Goal: Task Accomplishment & Management: Use online tool/utility

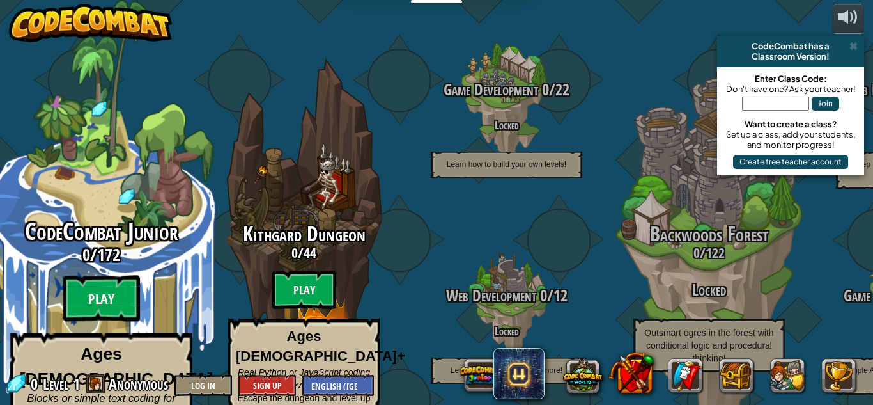
click at [87, 277] on btn "Play" at bounding box center [101, 298] width 77 height 46
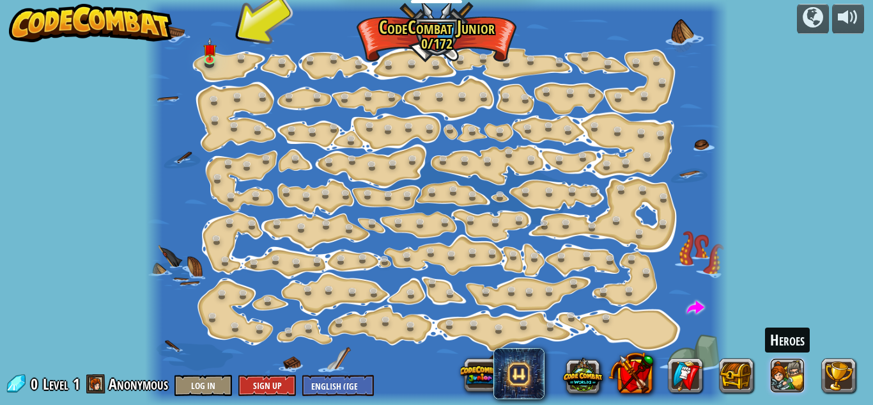
click at [785, 383] on button at bounding box center [788, 375] width 35 height 35
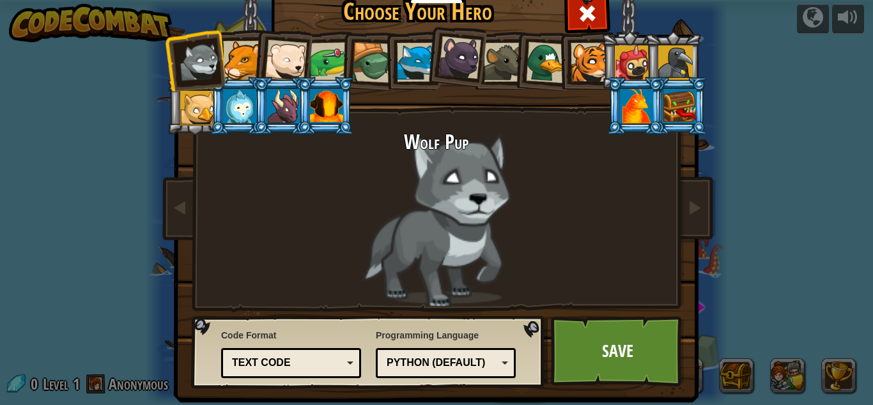
click at [416, 45] on div at bounding box center [416, 62] width 39 height 39
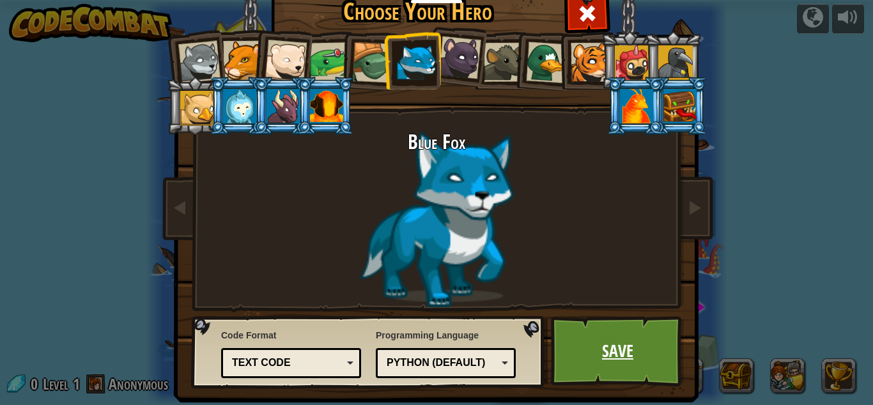
click at [615, 362] on link "Save" at bounding box center [618, 351] width 134 height 70
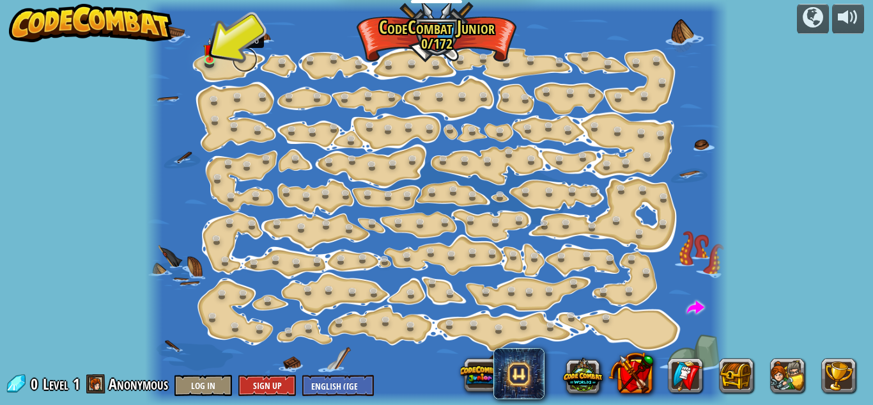
click at [236, 58] on link at bounding box center [245, 60] width 26 height 26
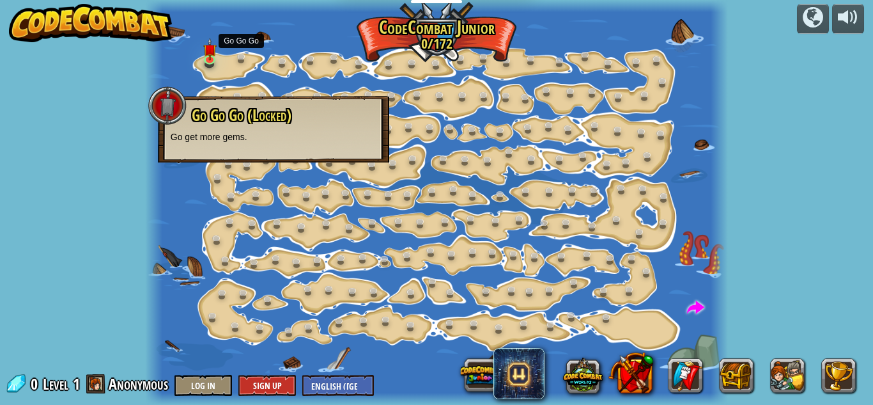
click at [231, 61] on div at bounding box center [436, 202] width 583 height 405
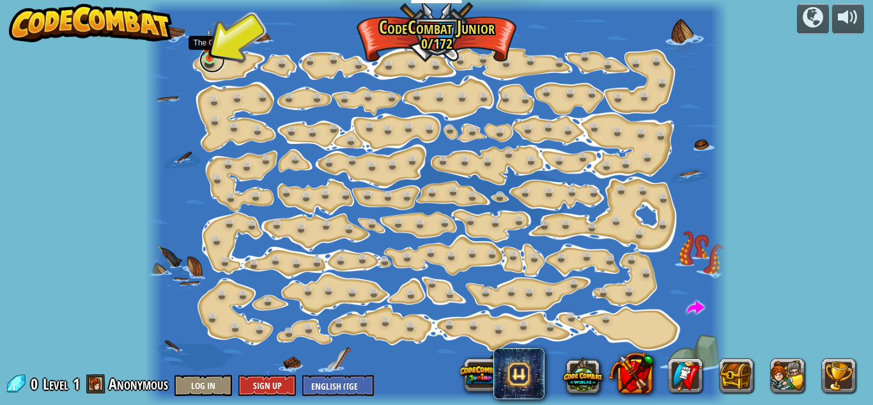
click at [203, 61] on link at bounding box center [212, 60] width 26 height 26
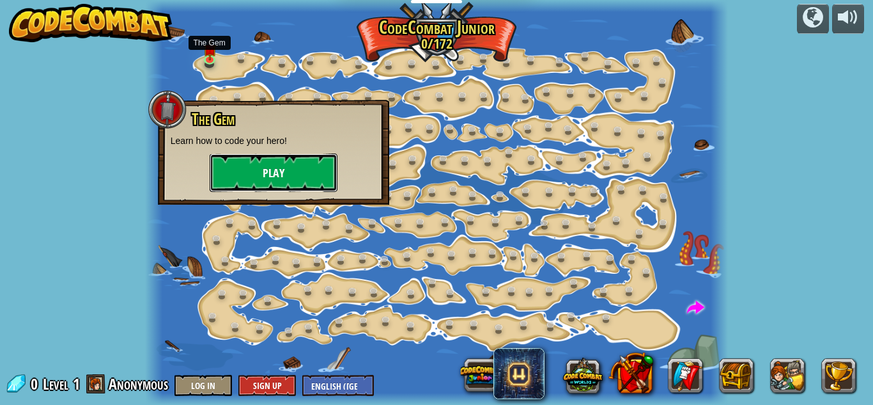
click at [261, 179] on button "Play" at bounding box center [274, 172] width 128 height 38
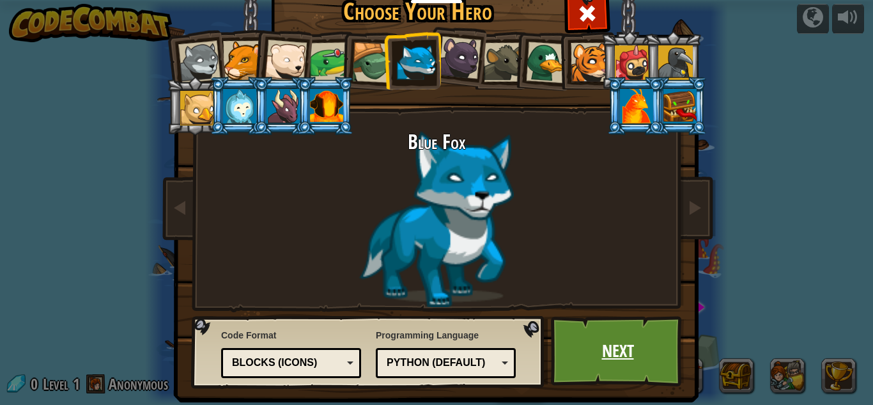
click at [603, 340] on link "Next" at bounding box center [618, 351] width 134 height 70
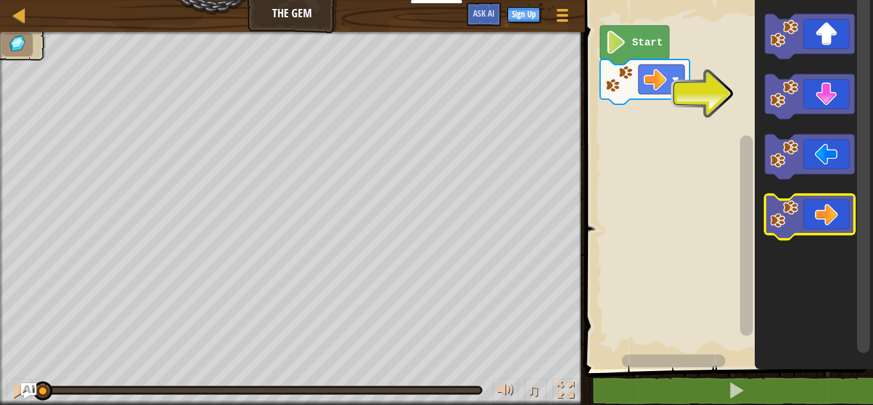
click at [838, 210] on icon "Blockly Workspace" at bounding box center [809, 216] width 89 height 45
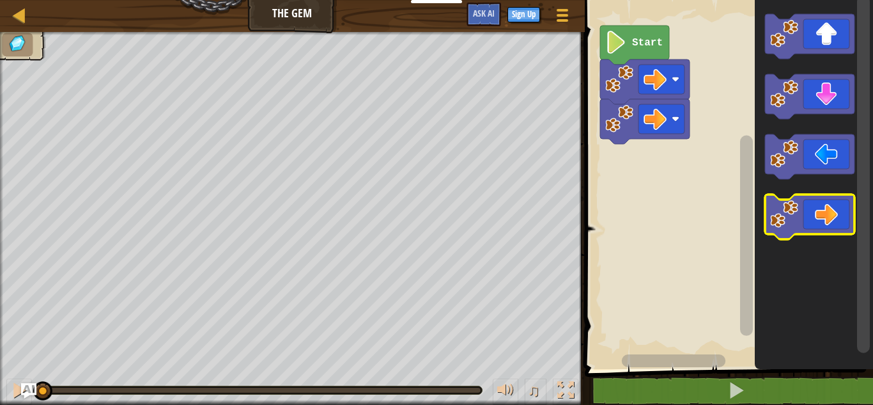
click at [826, 216] on icon "Blockly Workspace" at bounding box center [809, 216] width 89 height 45
click at [833, 213] on icon "Blockly Workspace" at bounding box center [809, 216] width 89 height 45
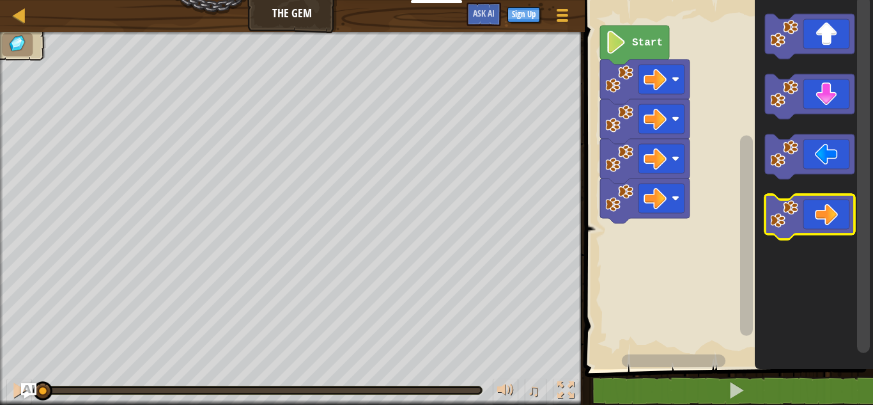
click at [829, 213] on icon "Blockly Workspace" at bounding box center [809, 216] width 89 height 45
click at [824, 215] on icon "Blockly Workspace" at bounding box center [809, 216] width 89 height 45
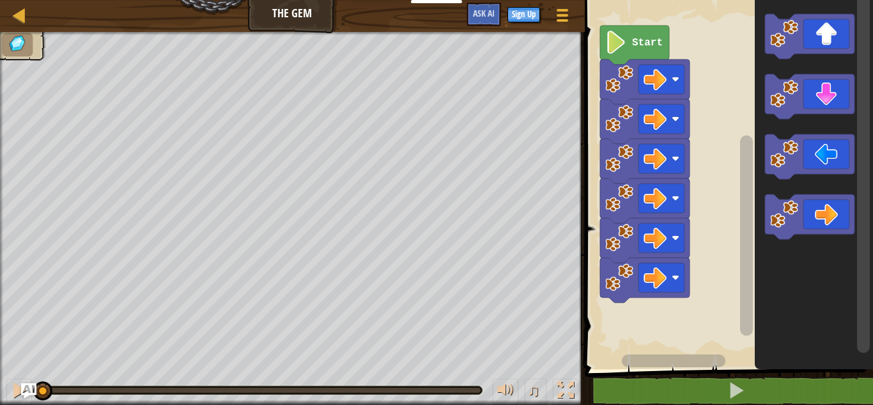
click at [824, 224] on icon "Blockly Workspace" at bounding box center [809, 216] width 89 height 45
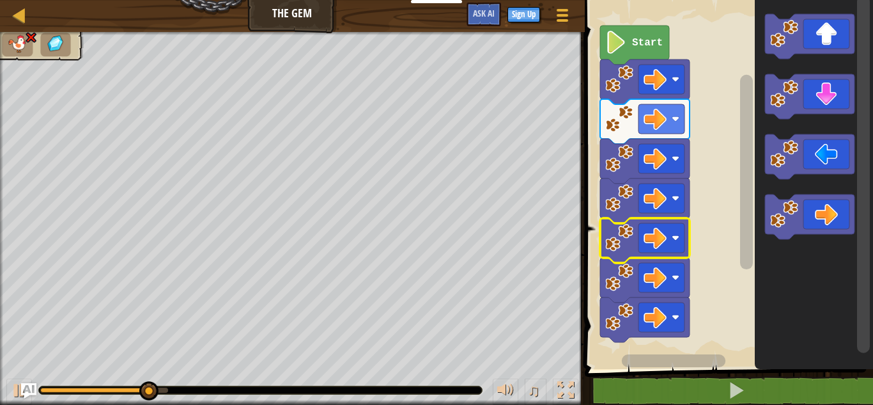
click at [652, 311] on image "Blockly Workspace" at bounding box center [655, 316] width 23 height 23
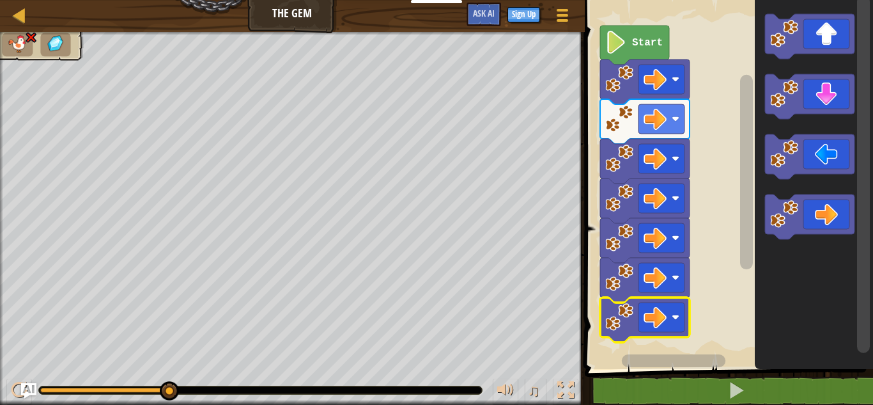
click at [654, 320] on image "Blockly Workspace" at bounding box center [655, 316] width 23 height 23
click at [645, 310] on image "Blockly Workspace" at bounding box center [655, 316] width 23 height 23
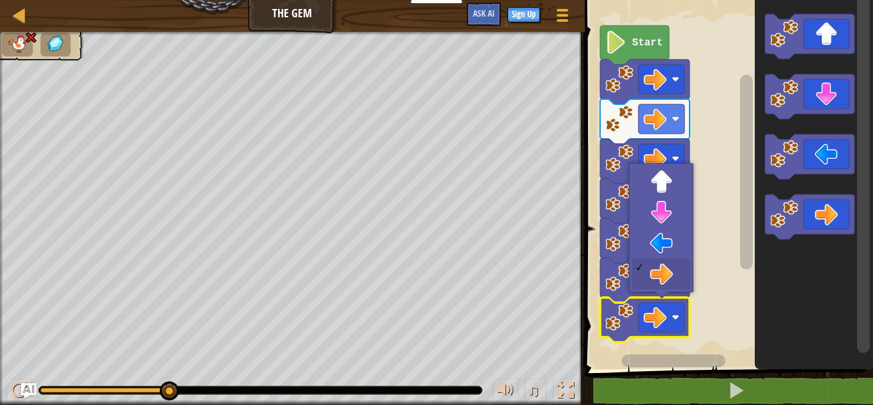
click at [647, 309] on image "Blockly Workspace" at bounding box center [655, 316] width 23 height 23
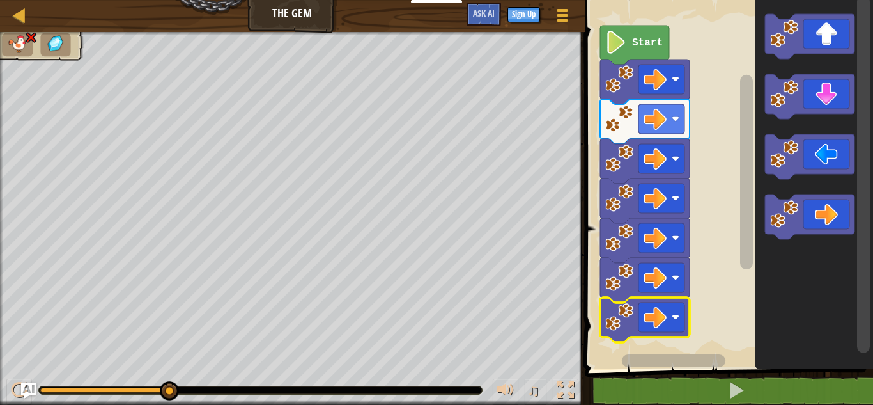
click at [649, 312] on image "Blockly Workspace" at bounding box center [655, 316] width 23 height 23
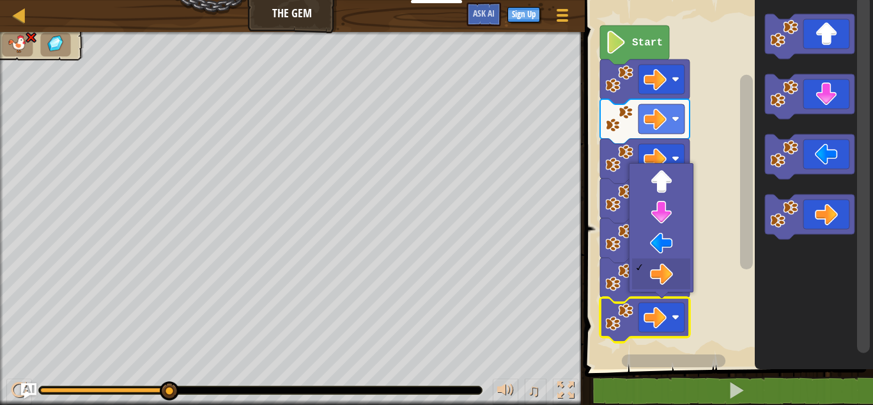
click at [649, 310] on image "Blockly Workspace" at bounding box center [655, 316] width 23 height 23
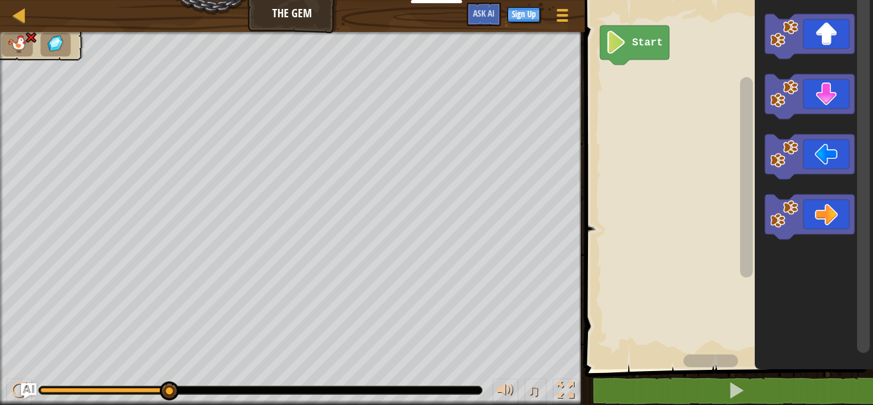
click at [823, 29] on icon "Blockly Workspace" at bounding box center [809, 36] width 89 height 45
click at [816, 47] on icon "Blockly Workspace" at bounding box center [809, 36] width 89 height 45
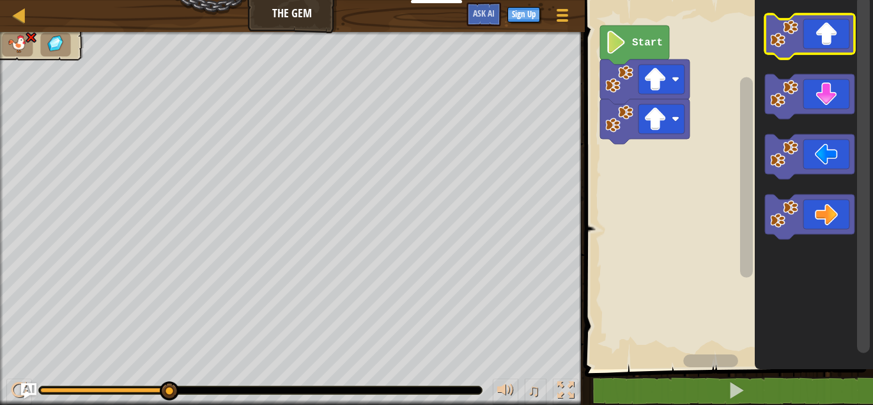
click at [808, 31] on icon "Blockly Workspace" at bounding box center [809, 36] width 89 height 45
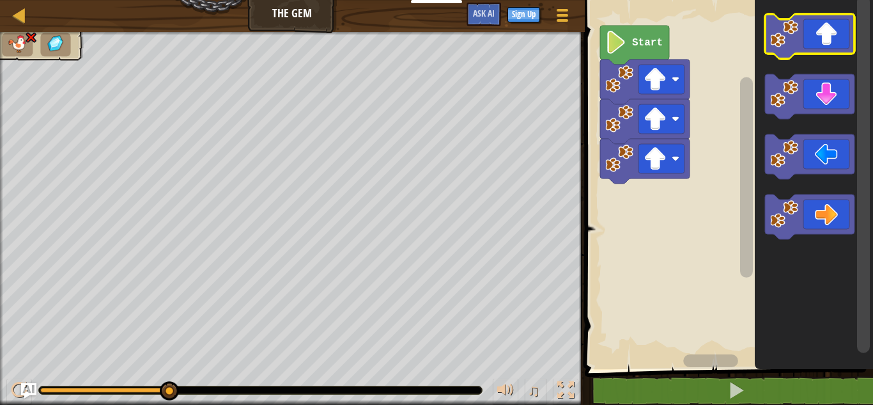
click at [799, 26] on icon "Blockly Workspace" at bounding box center [809, 36] width 89 height 45
click at [810, 36] on icon "Blockly Workspace" at bounding box center [809, 36] width 89 height 45
click at [802, 28] on icon "Blockly Workspace" at bounding box center [809, 36] width 89 height 45
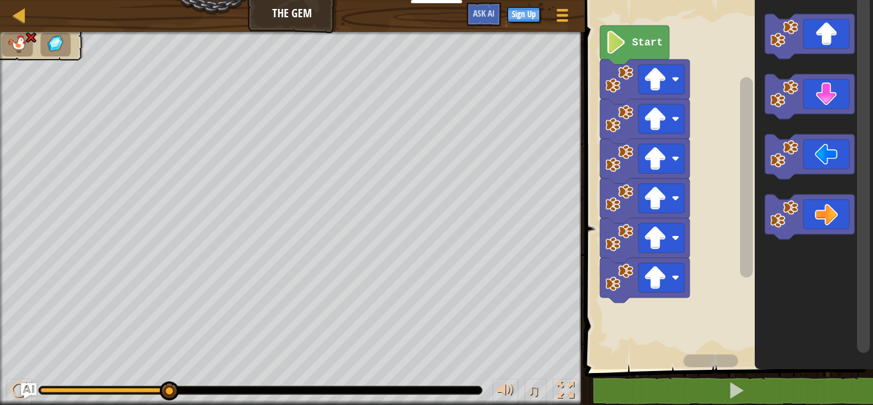
click at [798, 6] on icon "Blockly Workspace" at bounding box center [814, 181] width 118 height 375
click at [803, 15] on icon "Blockly Workspace" at bounding box center [809, 36] width 89 height 45
click at [812, 33] on icon "Blockly Workspace" at bounding box center [809, 36] width 89 height 45
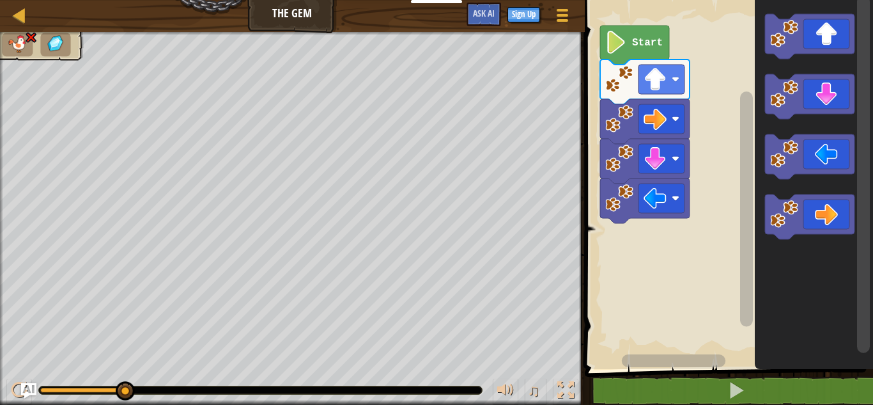
click at [674, 117] on image "Blockly Workspace" at bounding box center [676, 119] width 8 height 8
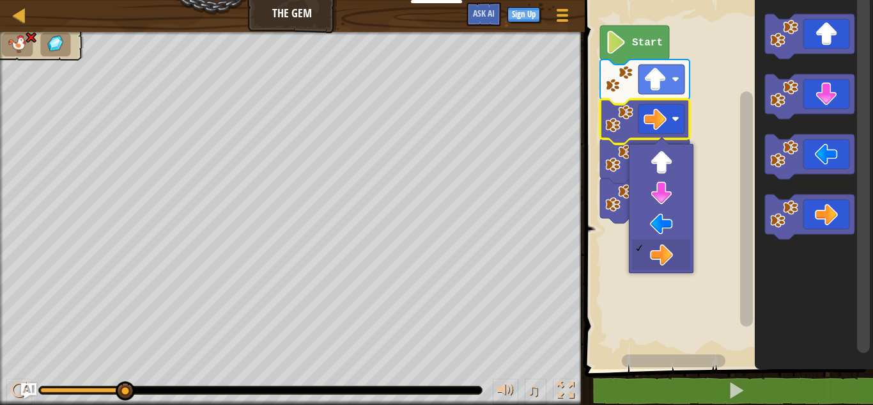
click at [664, 232] on rect "Blockly Workspace" at bounding box center [727, 181] width 292 height 375
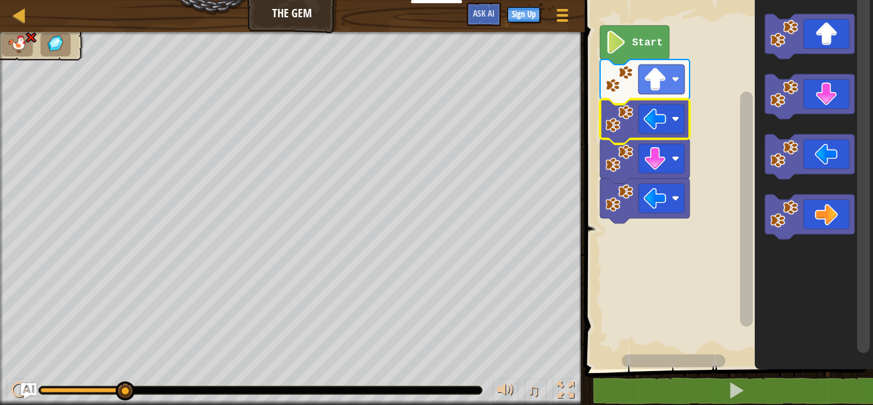
click at [50, 36] on img at bounding box center [55, 44] width 21 height 19
click at [27, 36] on img at bounding box center [30, 37] width 13 height 12
click at [15, 14] on div at bounding box center [20, 15] width 16 height 16
